Goal: Entertainment & Leisure: Consume media (video, audio)

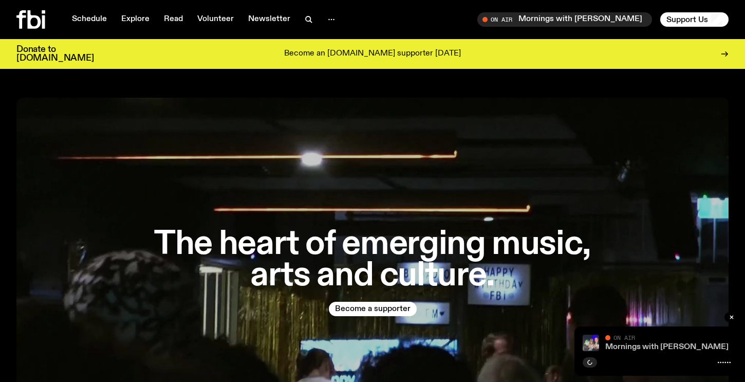
click at [635, 349] on link "Mornings with [PERSON_NAME] / I Love My Computer :3" at bounding box center [711, 347] width 213 height 8
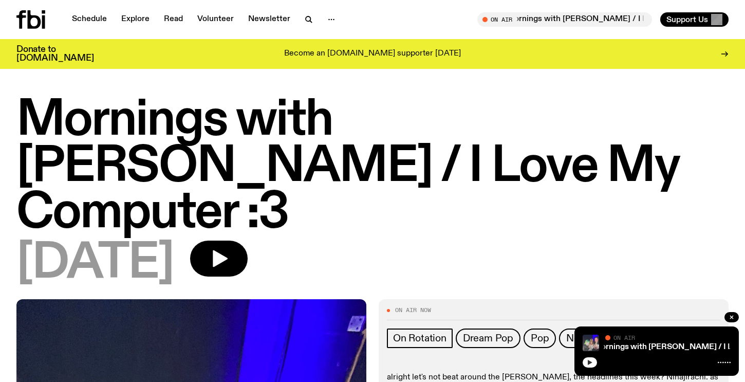
click at [584, 362] on button "button" at bounding box center [590, 362] width 14 height 10
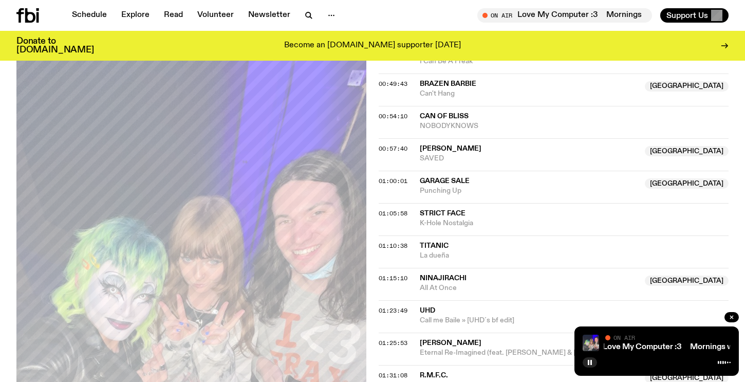
scroll to position [1108, 0]
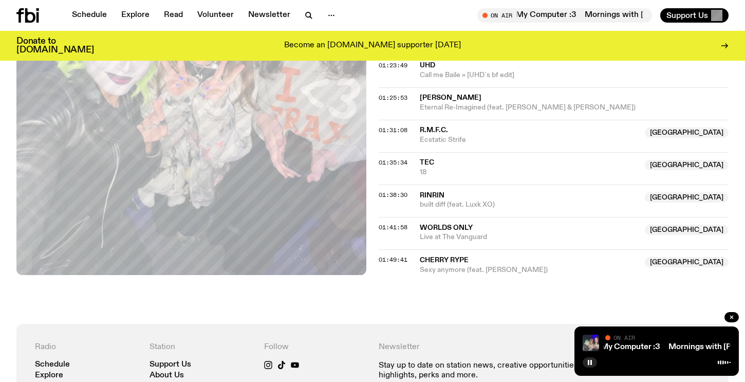
click at [28, 11] on icon at bounding box center [27, 15] width 23 height 14
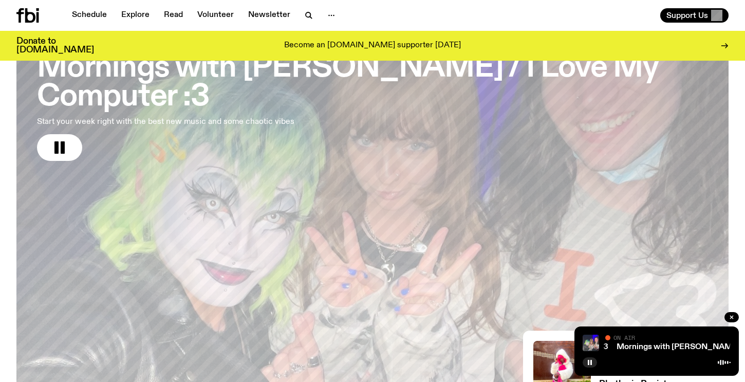
scroll to position [10, 0]
